Goal: Task Accomplishment & Management: Complete application form

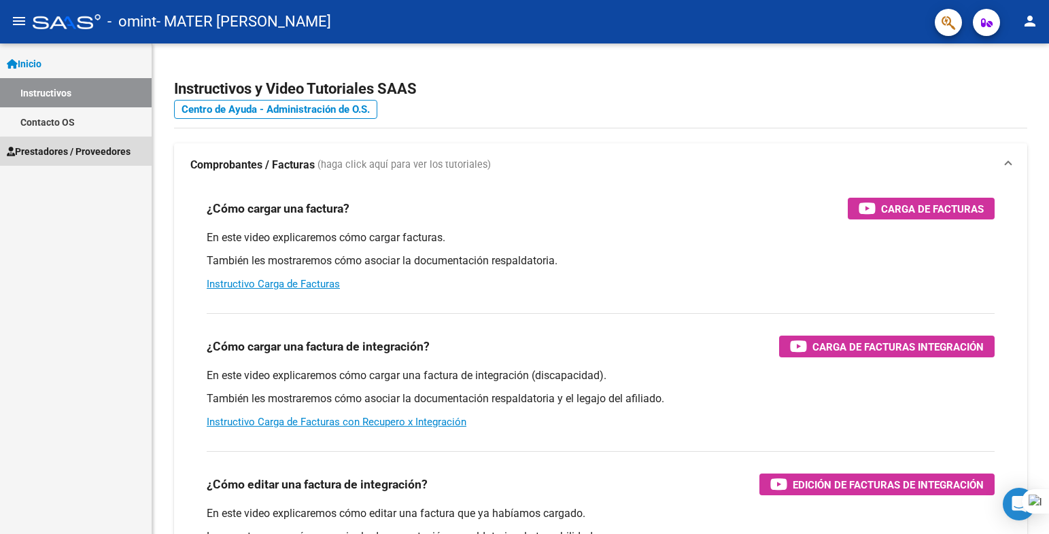
click at [109, 154] on span "Prestadores / Proveedores" at bounding box center [69, 151] width 124 height 15
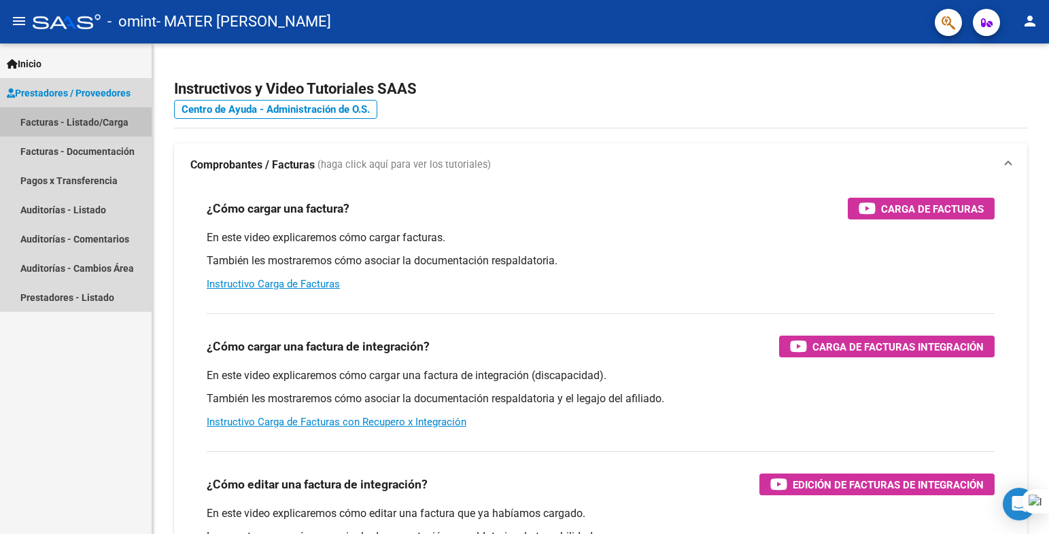
click at [101, 128] on link "Facturas - Listado/Carga" at bounding box center [76, 121] width 152 height 29
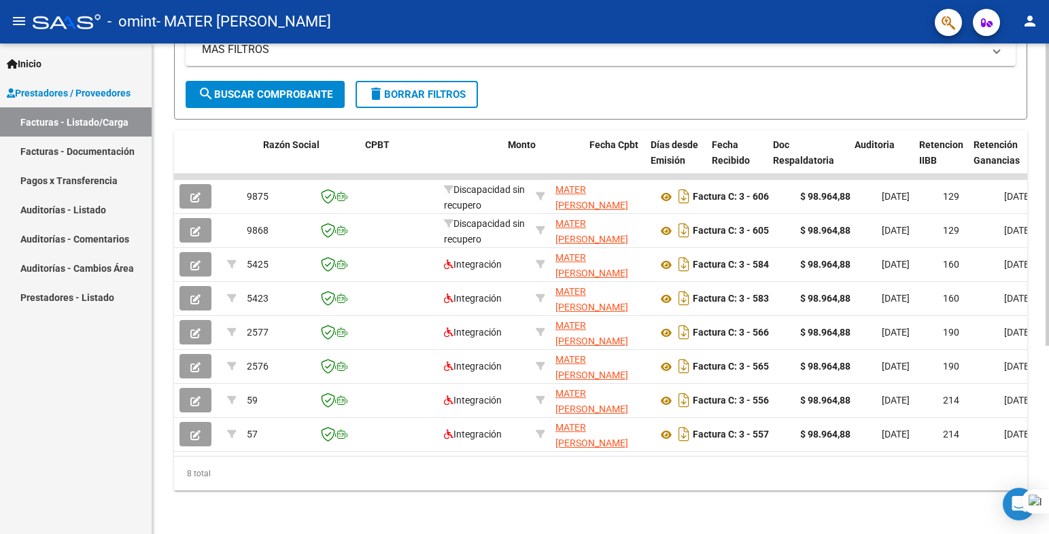
scroll to position [0, 292]
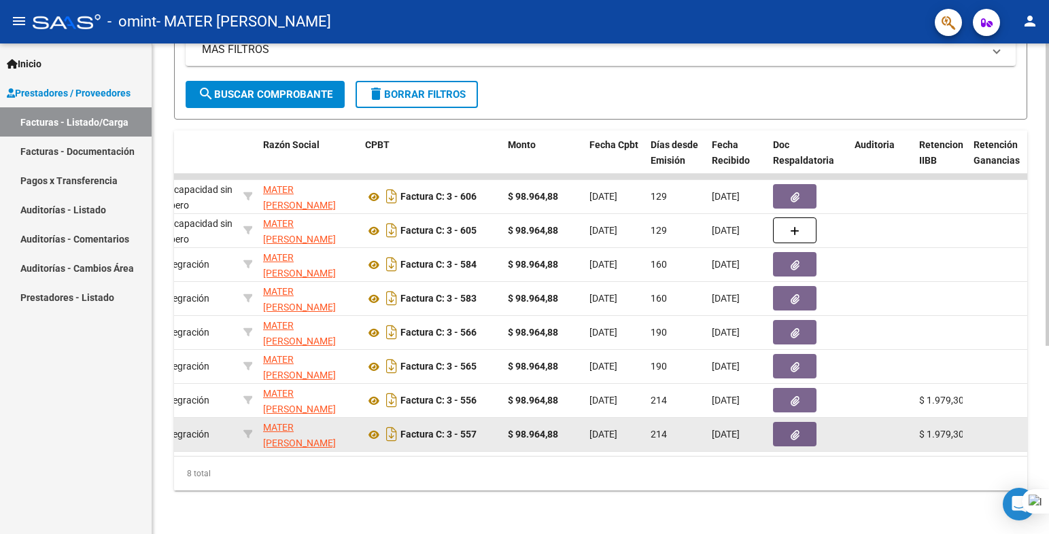
drag, startPoint x: 529, startPoint y: 443, endPoint x: 584, endPoint y: 434, distance: 55.9
click at [566, 438] on datatable-body "9875 Discapacidad sin recupero MATER [PERSON_NAME] 23337100724 Factura C: 3 - 6…" at bounding box center [600, 315] width 853 height 282
click at [584, 434] on datatable-body-cell "[DATE]" at bounding box center [614, 434] width 61 height 33
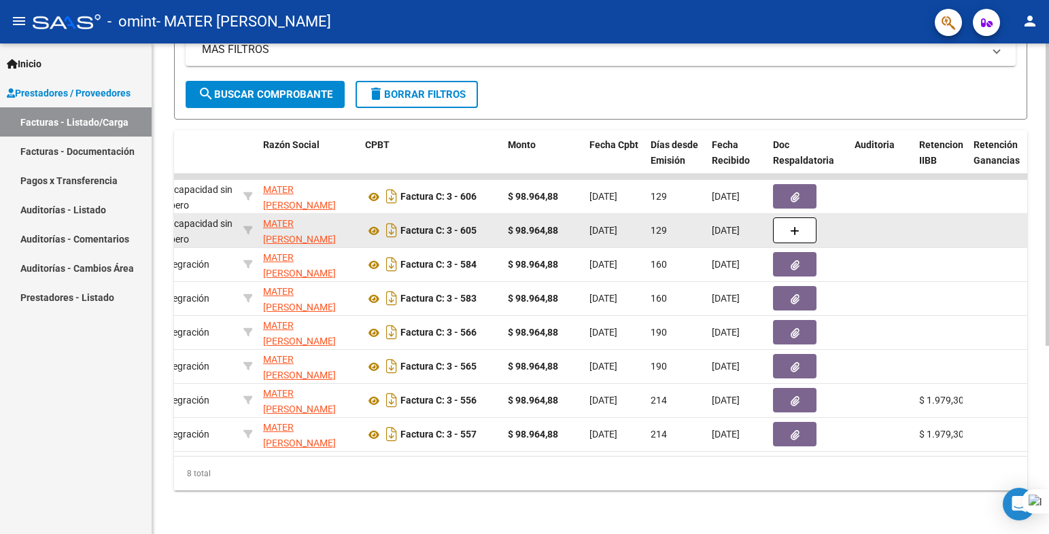
click at [724, 225] on span "[DATE]" at bounding box center [726, 230] width 28 height 11
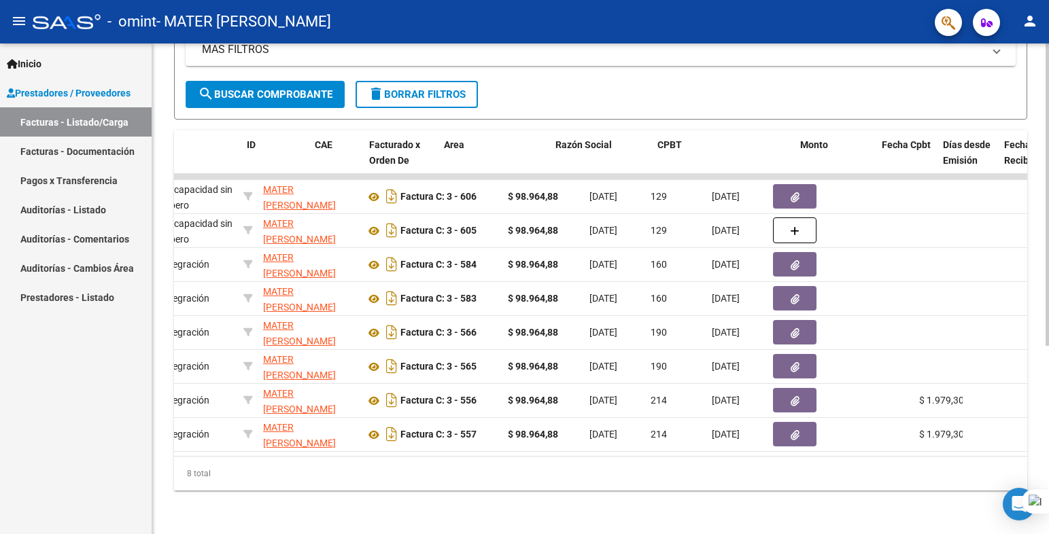
scroll to position [0, 0]
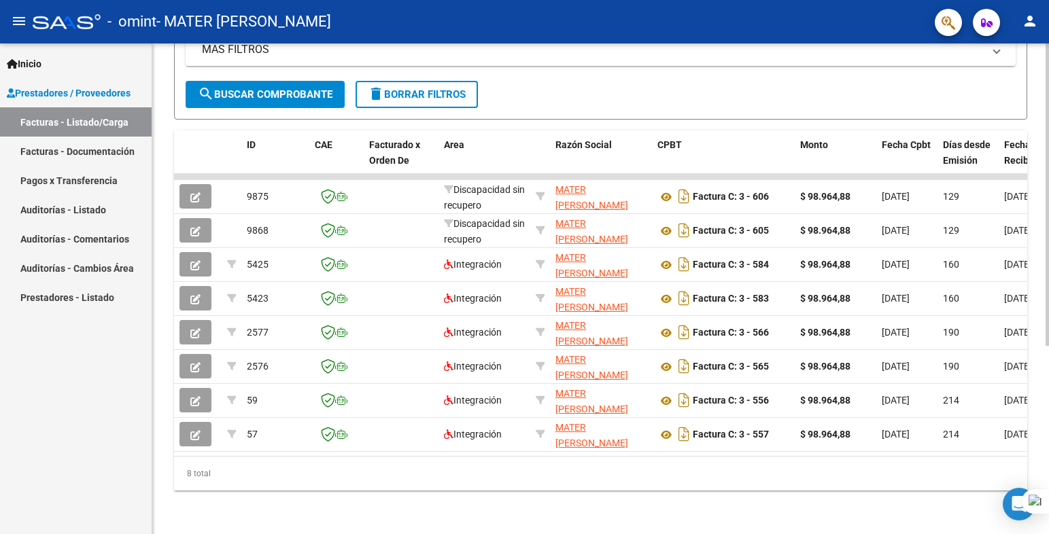
click at [255, 474] on div "8 total" at bounding box center [600, 474] width 853 height 34
click at [255, 475] on div "8 total" at bounding box center [600, 474] width 853 height 34
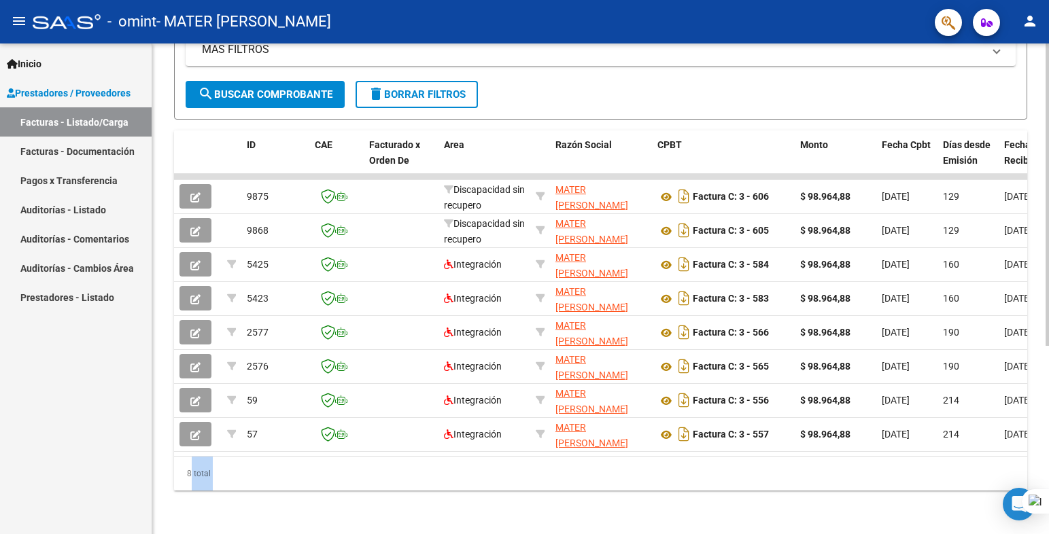
click at [255, 475] on div "8 total" at bounding box center [600, 474] width 853 height 34
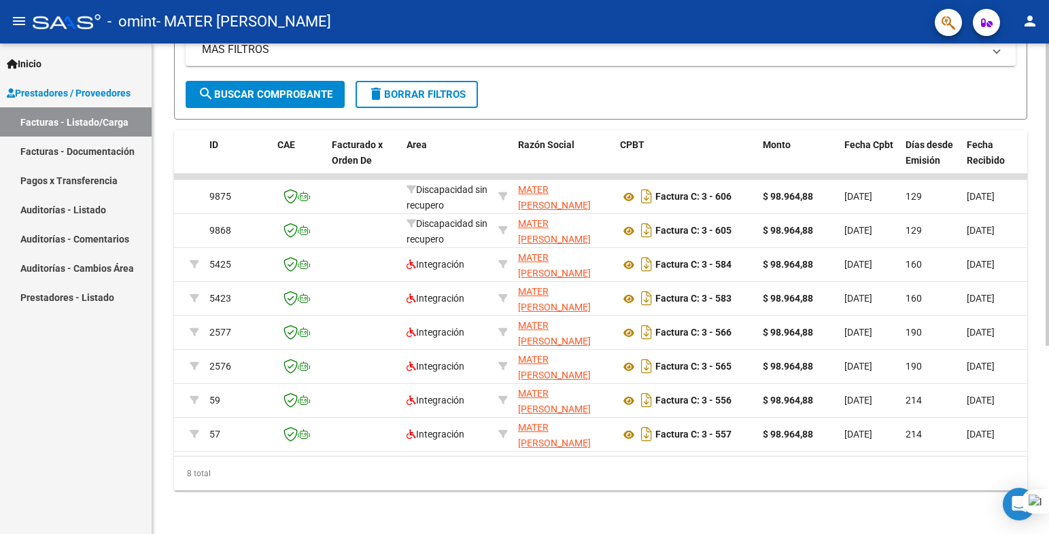
click at [482, 444] on datatable-body "9875 Discapacidad sin recupero MATER [PERSON_NAME] 23337100724 Factura C: 3 - 6…" at bounding box center [600, 315] width 853 height 282
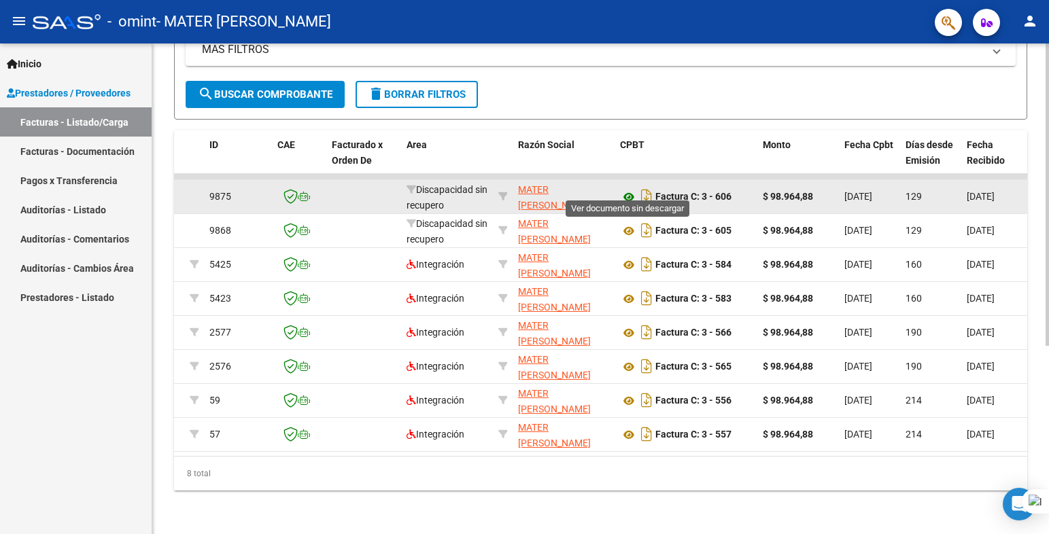
click at [623, 189] on icon at bounding box center [629, 197] width 18 height 16
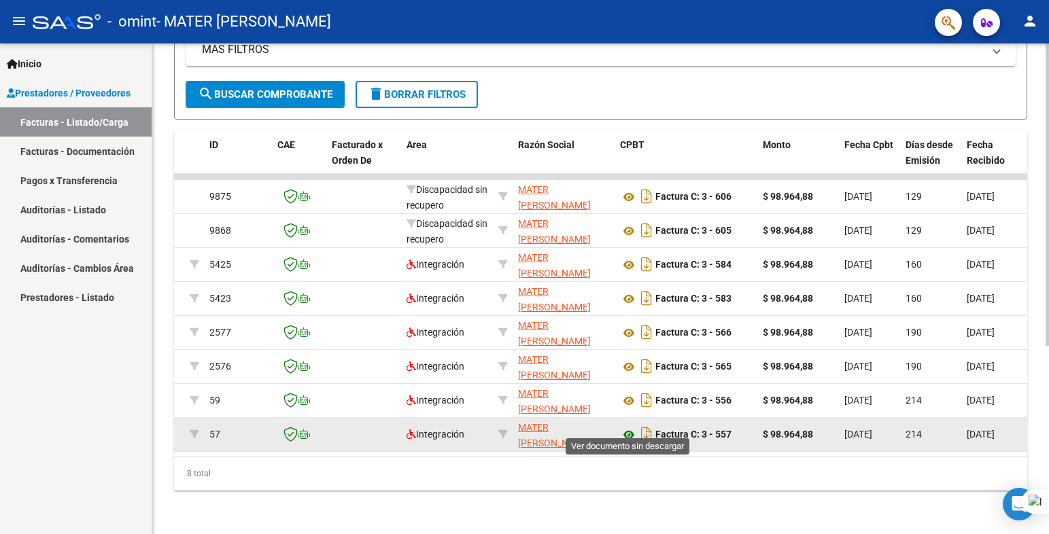
click at [635, 427] on icon at bounding box center [629, 435] width 18 height 16
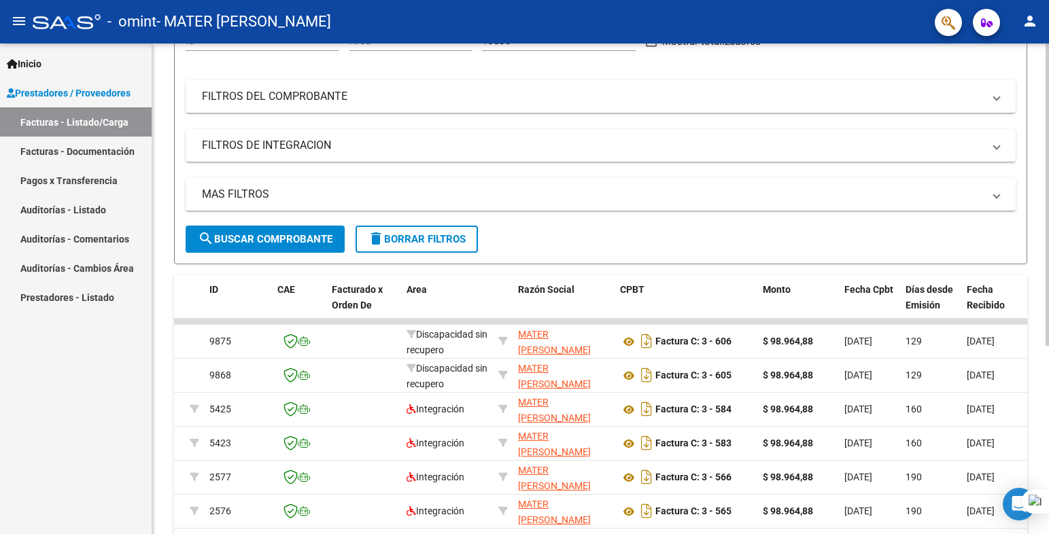
scroll to position [61, 0]
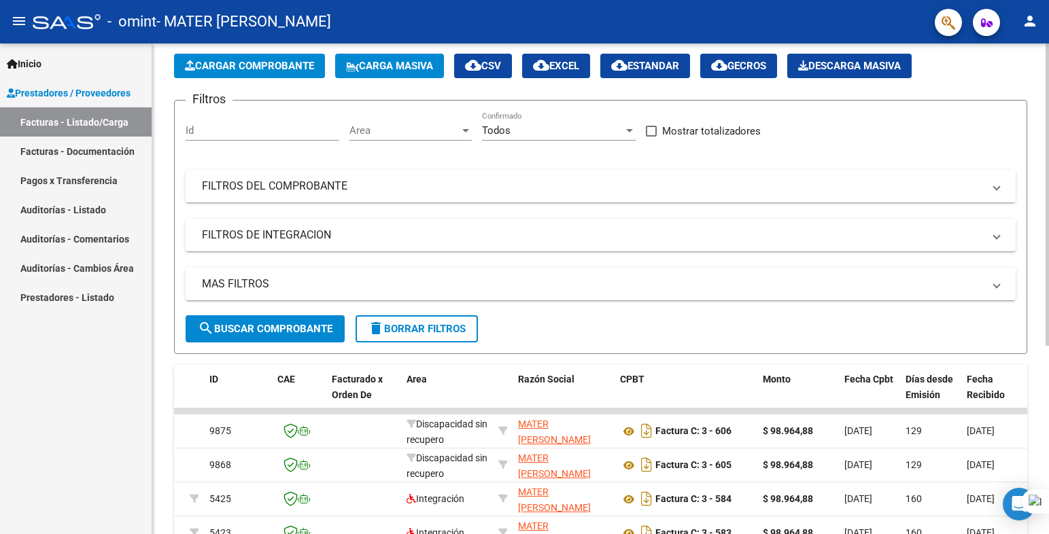
click at [309, 181] on mat-panel-title "FILTROS DEL COMPROBANTE" at bounding box center [592, 186] width 781 height 15
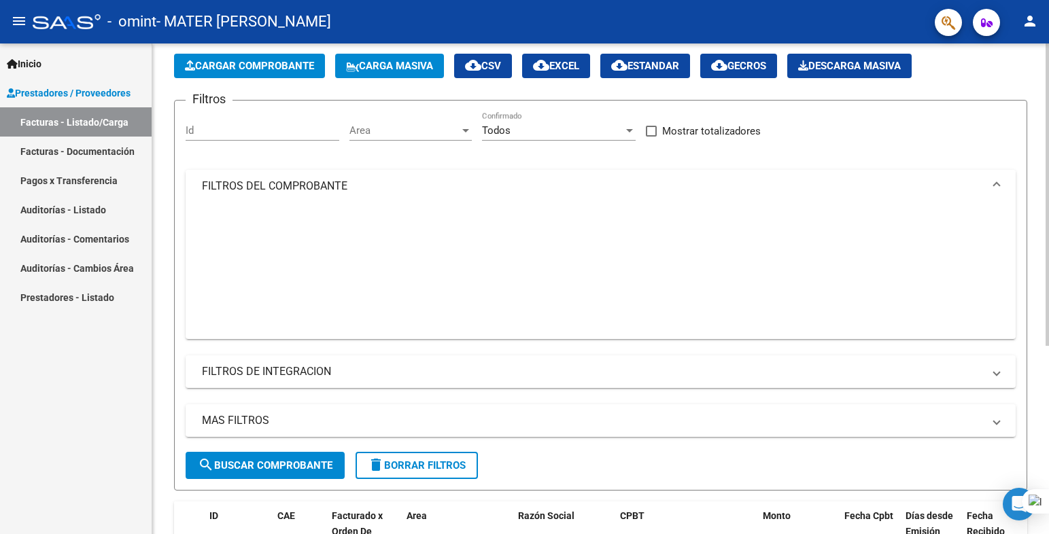
click at [309, 181] on mat-expansion-panel-header "FILTROS DEL COMPROBANTE" at bounding box center [601, 186] width 830 height 33
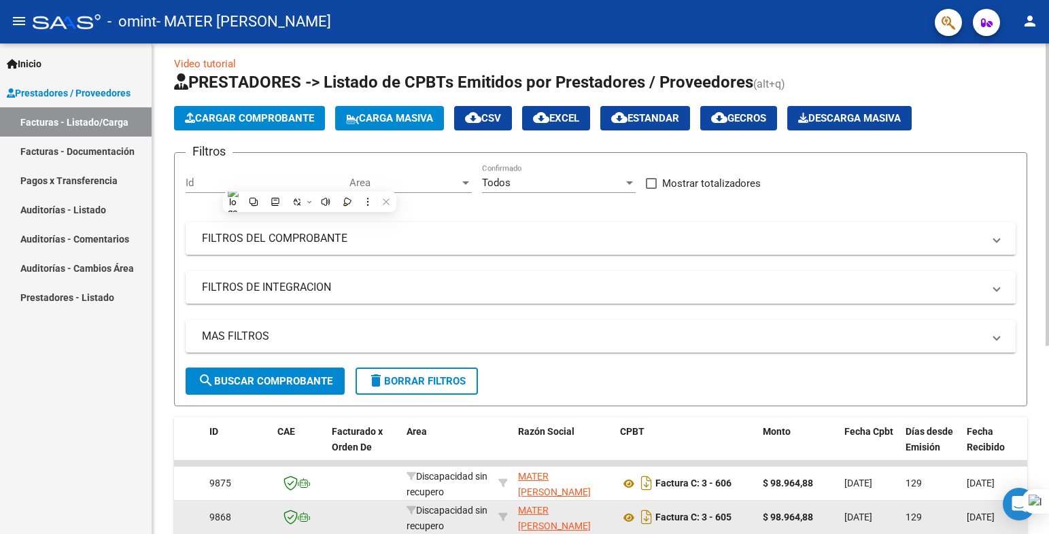
scroll to position [0, 0]
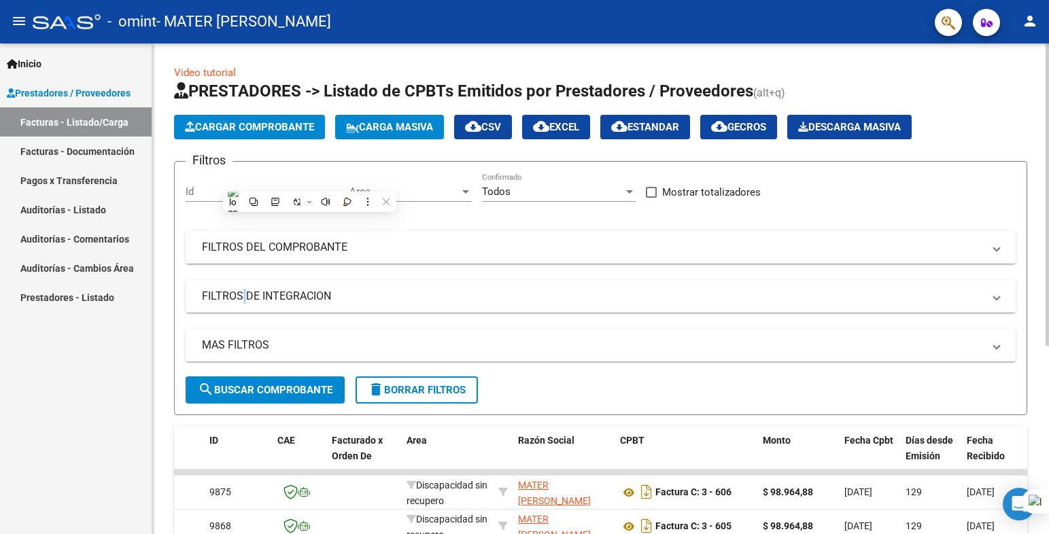
click at [239, 296] on mat-panel-title "FILTROS DE INTEGRACION" at bounding box center [592, 296] width 781 height 15
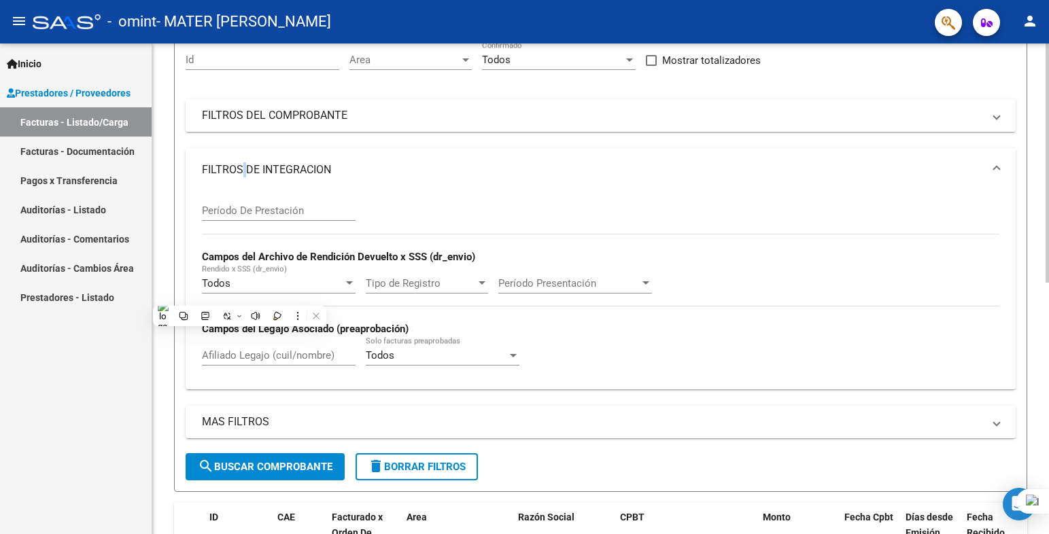
scroll to position [82, 0]
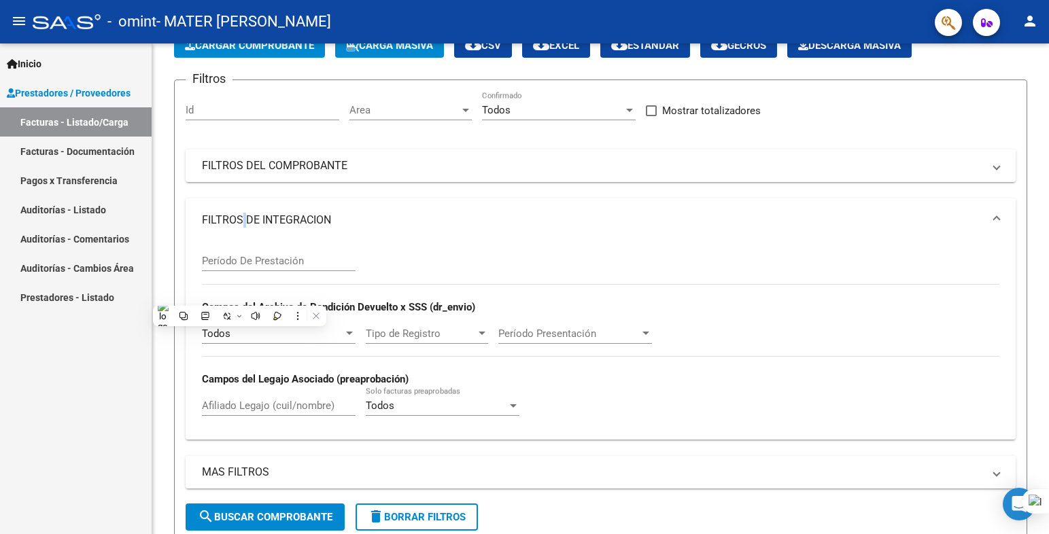
click at [65, 177] on link "Pagos x Transferencia" at bounding box center [76, 180] width 152 height 29
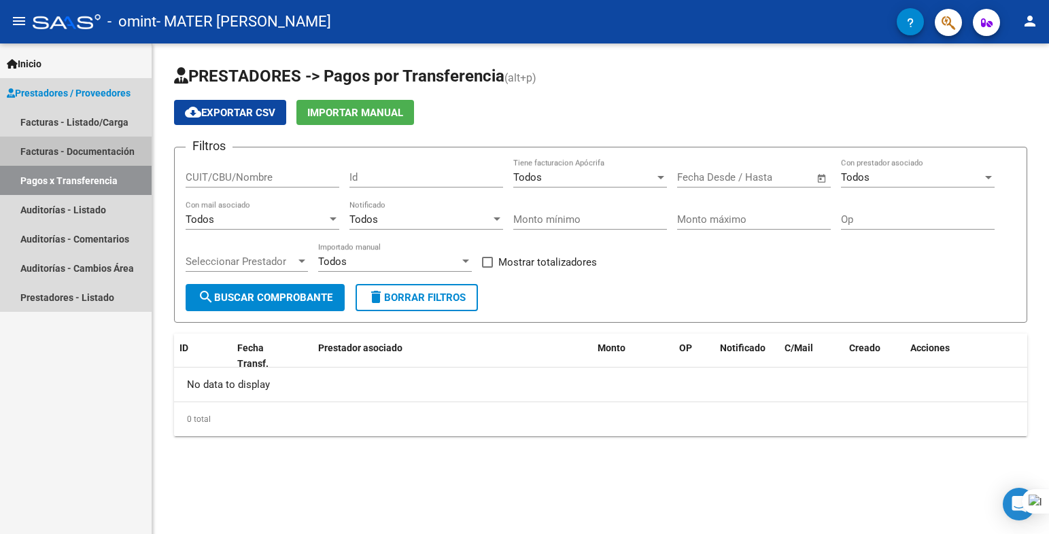
click at [77, 145] on link "Facturas - Documentación" at bounding box center [76, 151] width 152 height 29
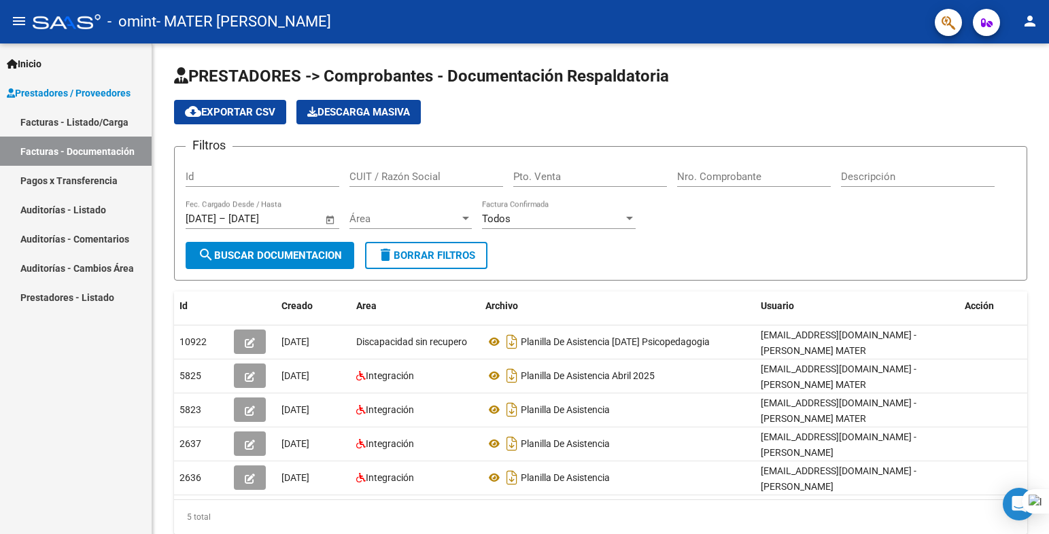
click at [86, 118] on link "Facturas - Listado/Carga" at bounding box center [76, 121] width 152 height 29
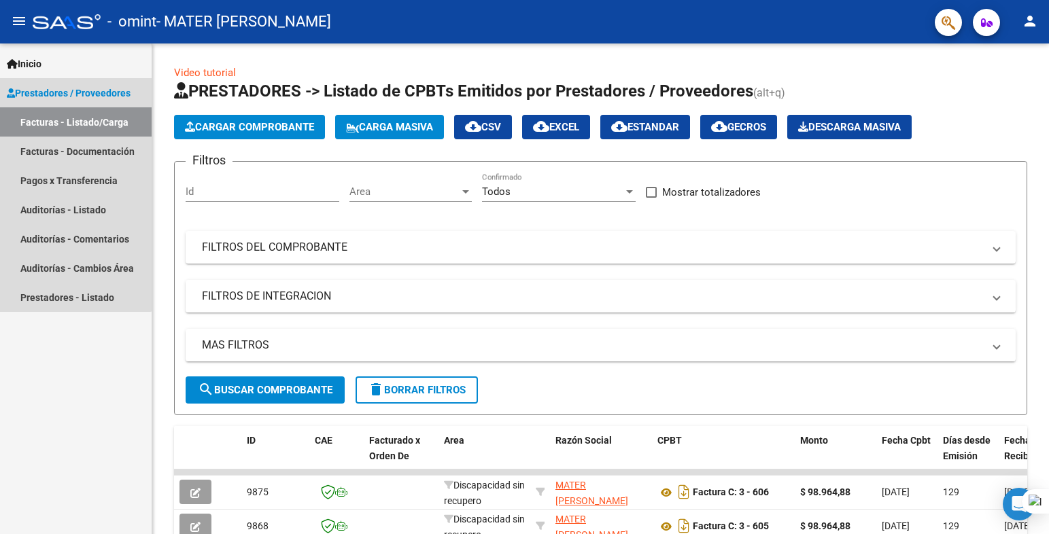
click at [71, 88] on span "Prestadores / Proveedores" at bounding box center [69, 93] width 124 height 15
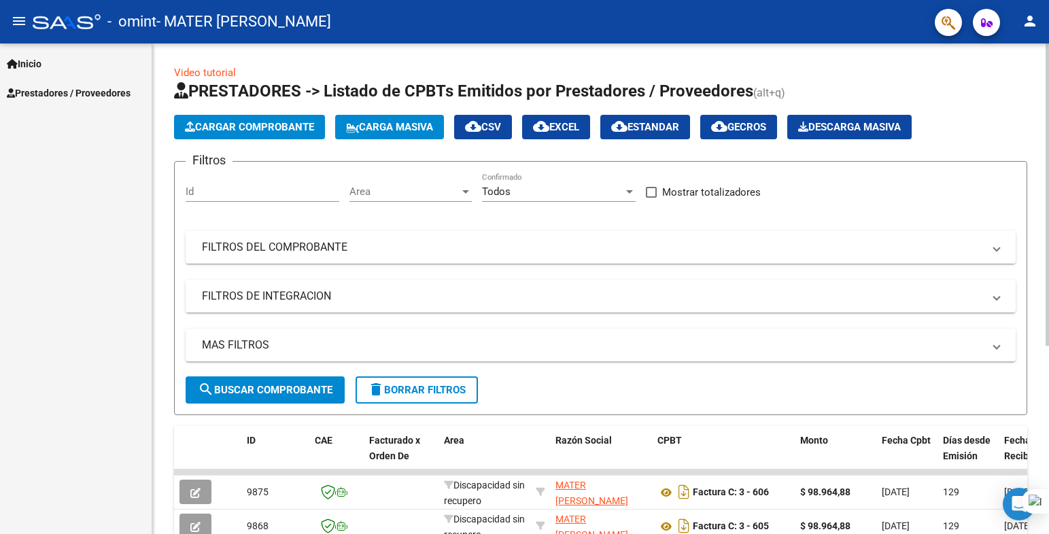
click at [289, 191] on input "Id" at bounding box center [263, 192] width 154 height 12
click at [28, 63] on span "Inicio" at bounding box center [24, 63] width 35 height 15
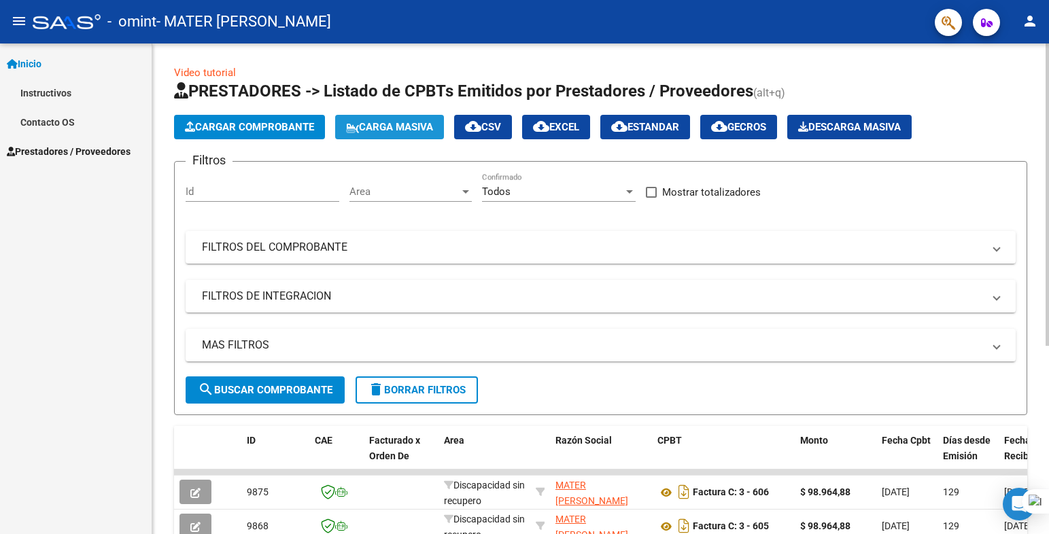
click at [387, 126] on span "Carga Masiva" at bounding box center [389, 127] width 87 height 12
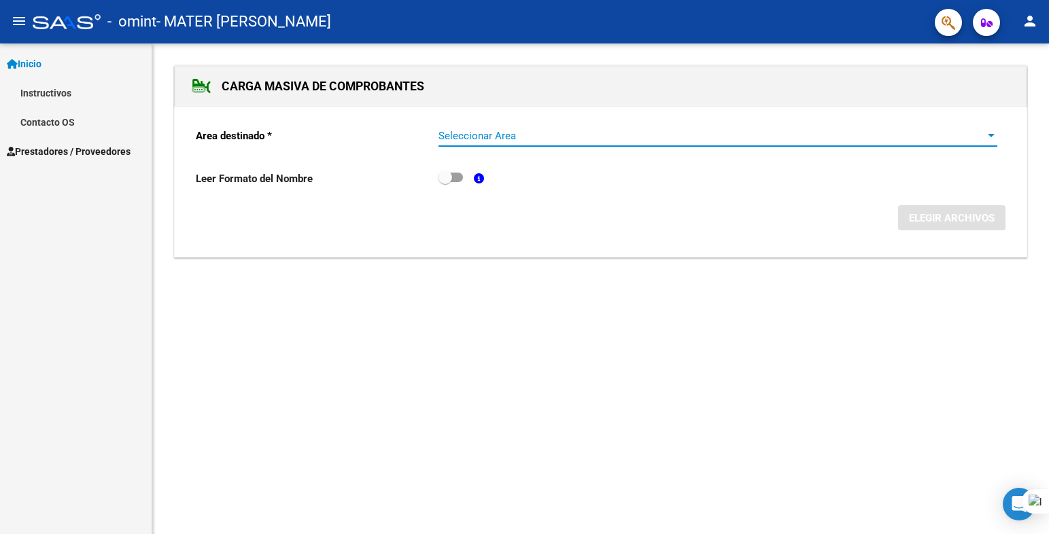
click at [461, 140] on span "Seleccionar Area" at bounding box center [711, 136] width 546 height 12
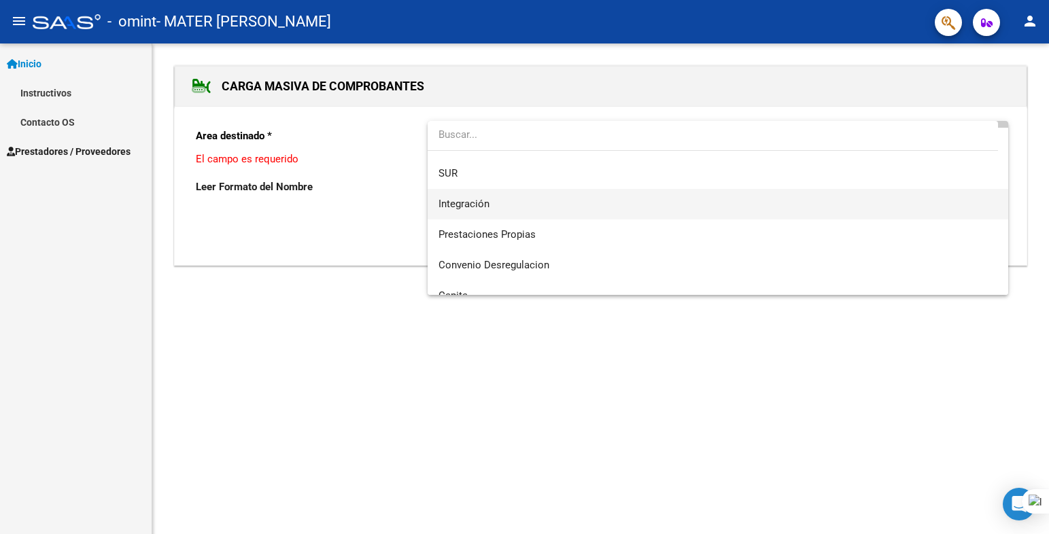
scroll to position [101, 0]
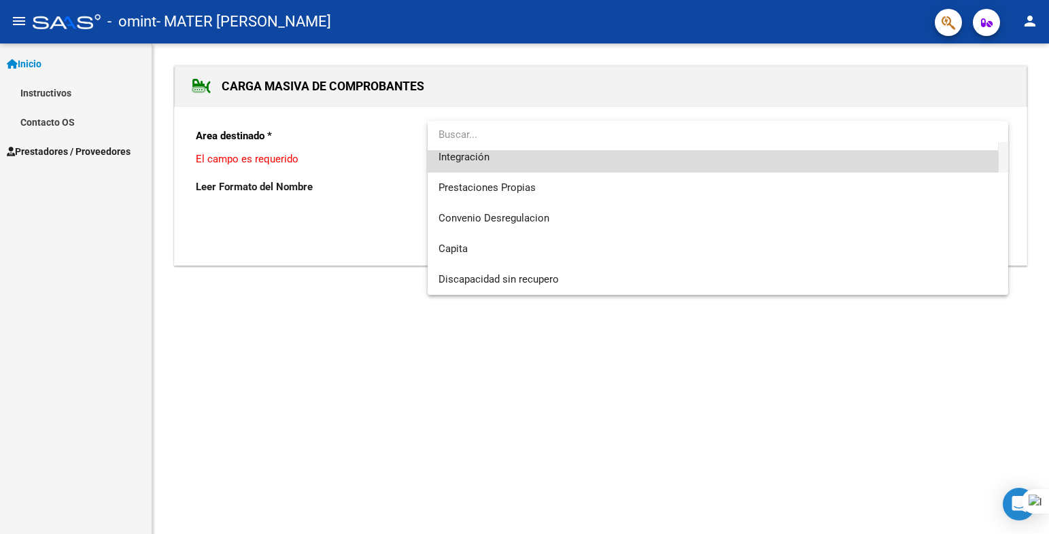
click at [497, 160] on span "Integración" at bounding box center [717, 157] width 559 height 31
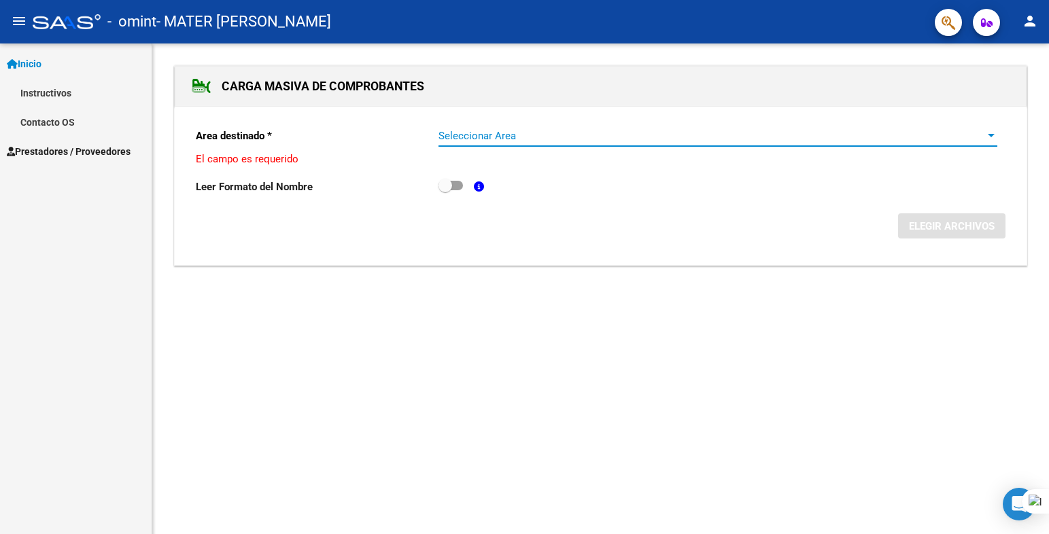
scroll to position [92, 0]
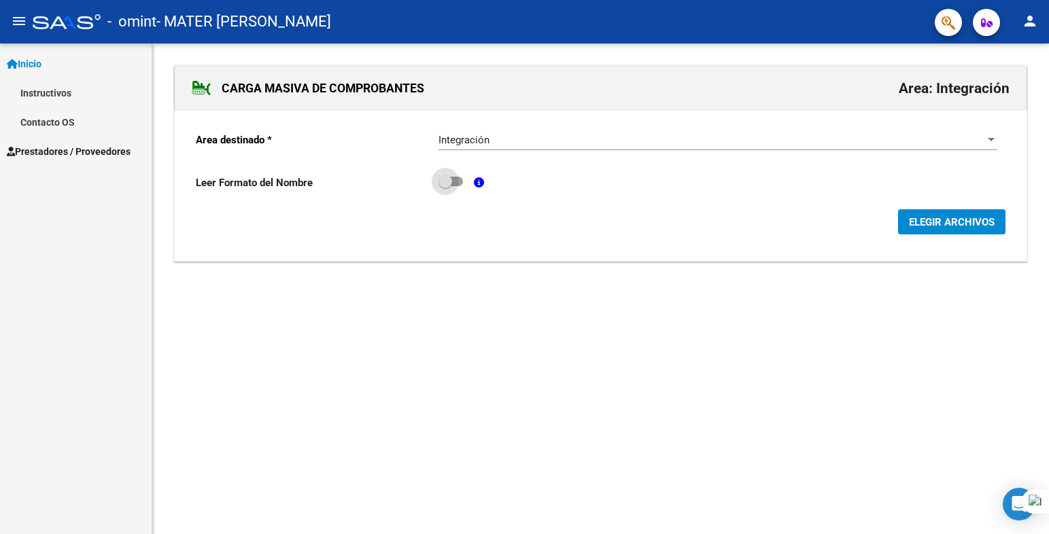
click at [459, 185] on span at bounding box center [450, 182] width 24 height 10
click at [445, 186] on input "checkbox" at bounding box center [444, 186] width 1 height 1
checkbox input "true"
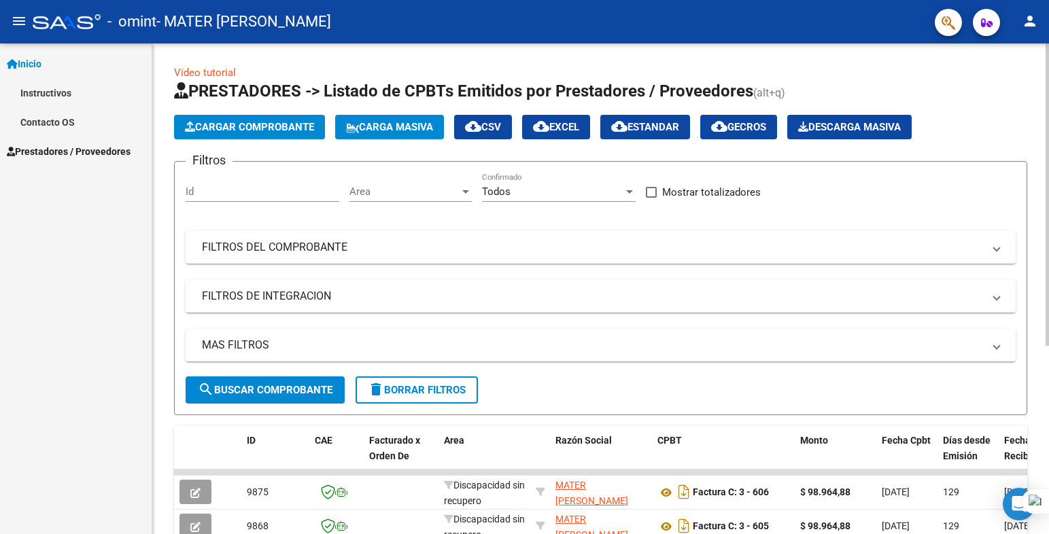
click at [286, 126] on span "Cargar Comprobante" at bounding box center [249, 127] width 129 height 12
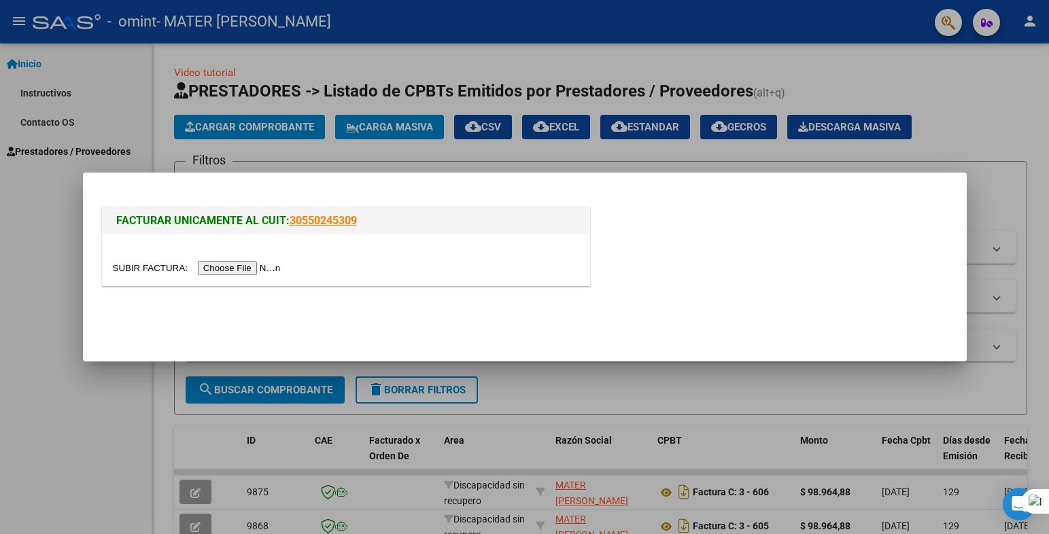
click at [341, 222] on link "30550245309" at bounding box center [323, 220] width 67 height 13
click at [958, 107] on div at bounding box center [524, 267] width 1049 height 534
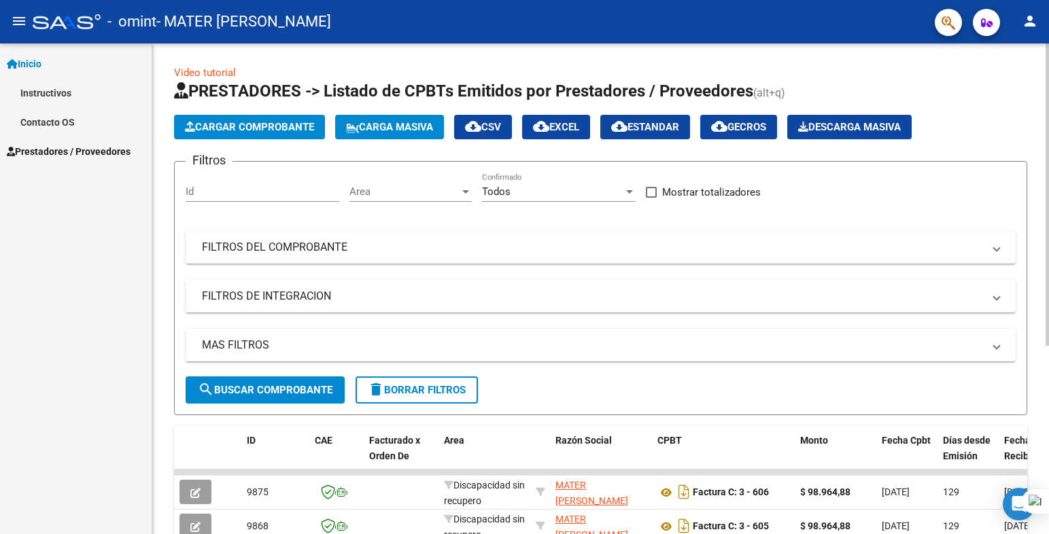
click at [217, 125] on span "Cargar Comprobante" at bounding box center [249, 127] width 129 height 12
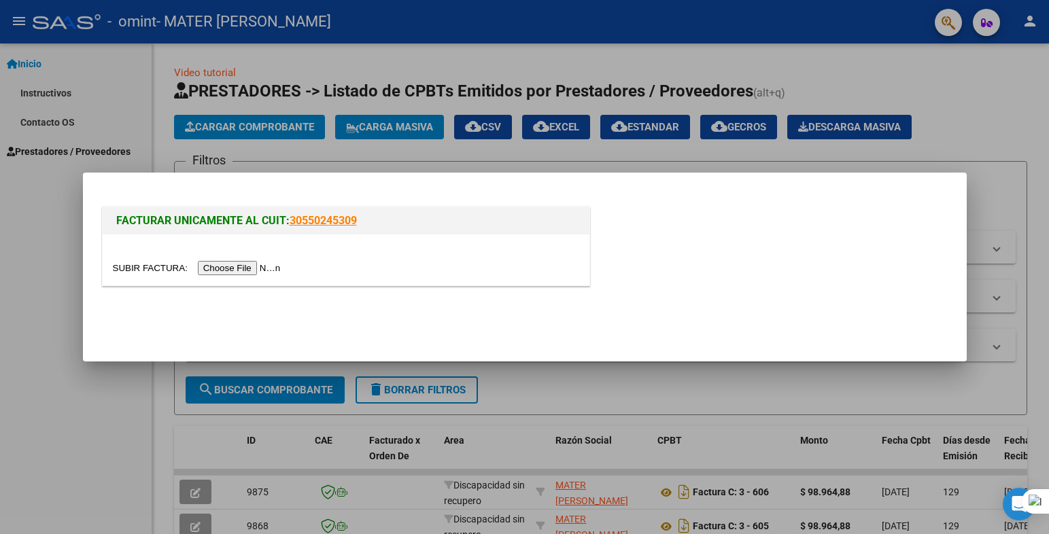
click at [230, 265] on input "file" at bounding box center [199, 268] width 172 height 14
click at [972, 81] on div at bounding box center [524, 267] width 1049 height 534
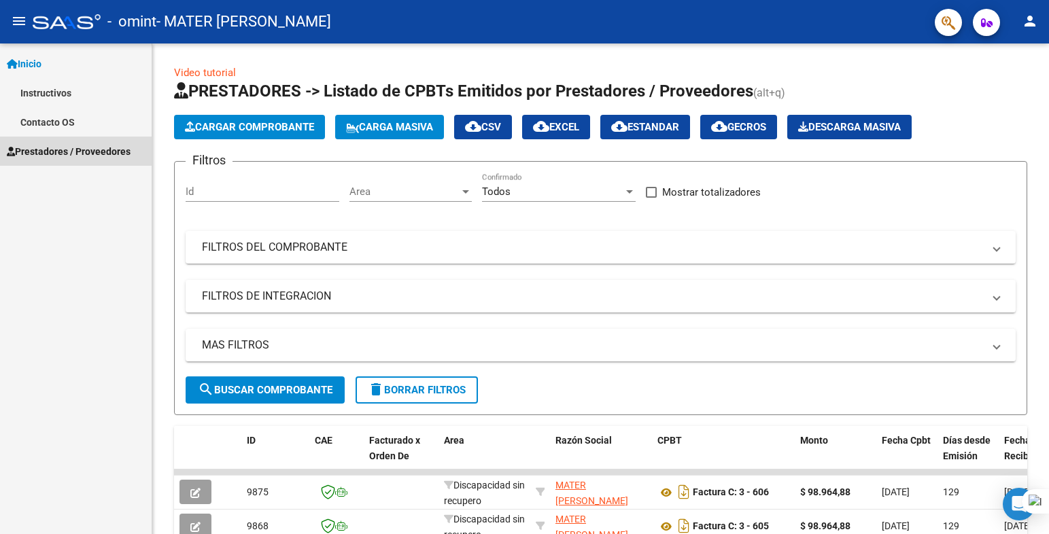
click at [103, 144] on span "Prestadores / Proveedores" at bounding box center [69, 151] width 124 height 15
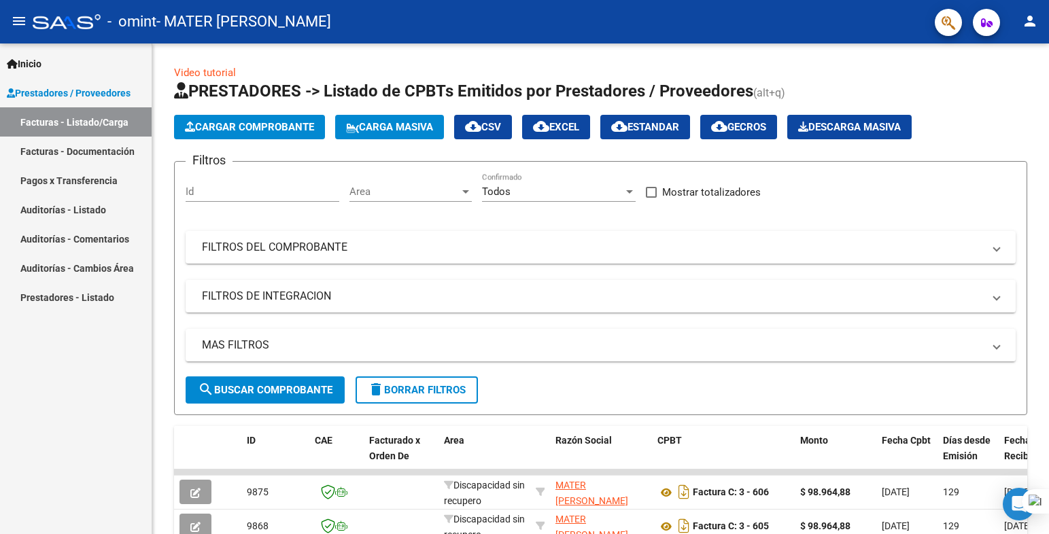
click at [36, 153] on link "Facturas - Documentación" at bounding box center [76, 151] width 152 height 29
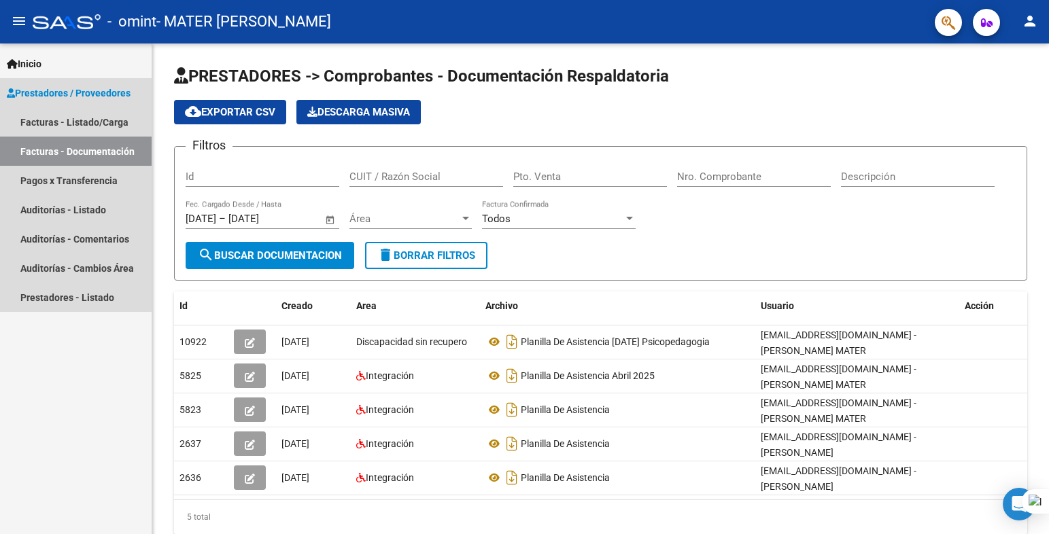
click at [42, 88] on span "Prestadores / Proveedores" at bounding box center [69, 93] width 124 height 15
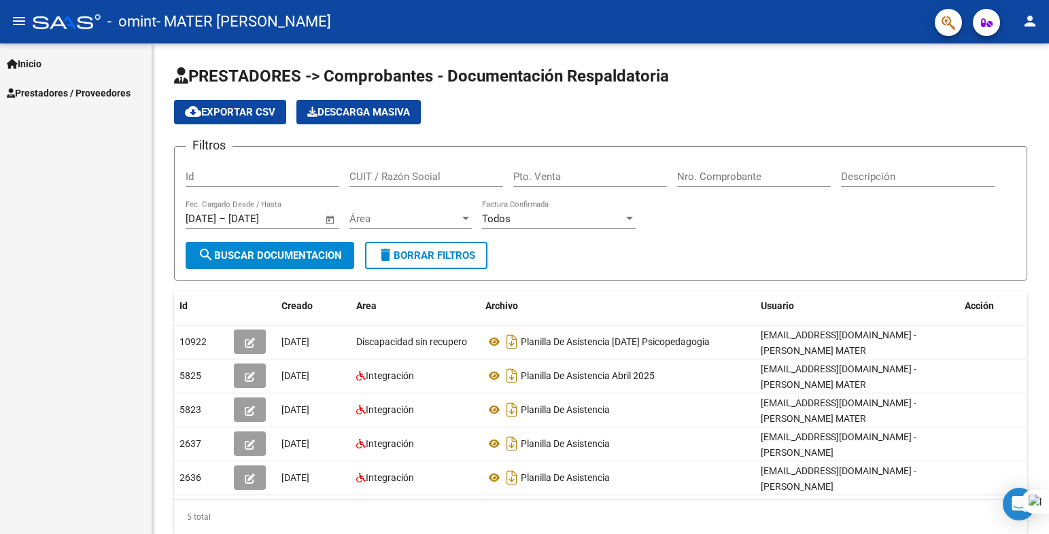
click at [29, 69] on span "Inicio" at bounding box center [24, 63] width 35 height 15
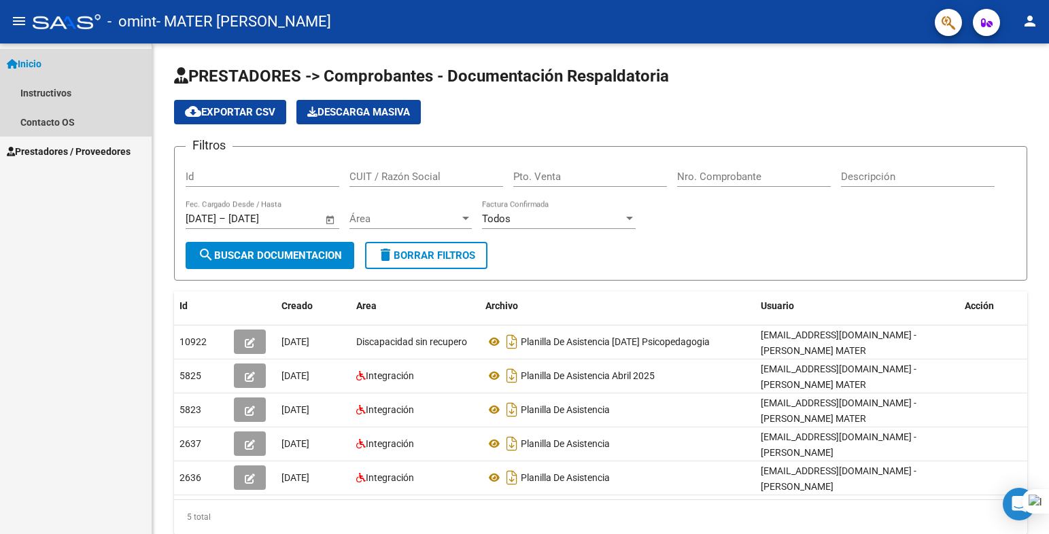
click at [43, 56] on link "Inicio" at bounding box center [76, 63] width 152 height 29
